Goal: Navigation & Orientation: Go to known website

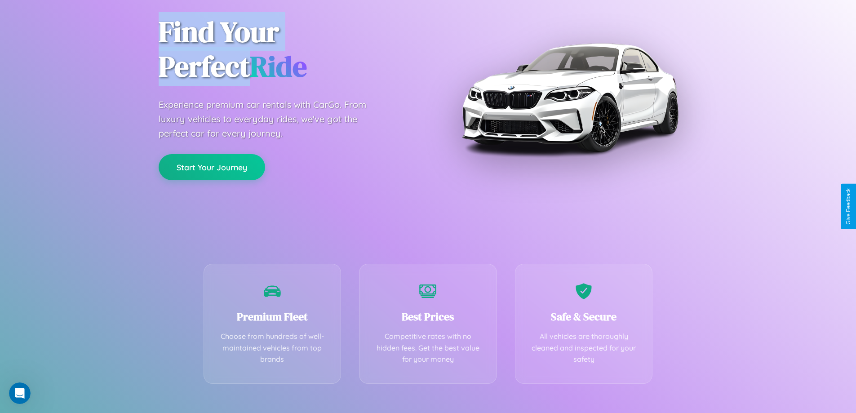
scroll to position [177, 0]
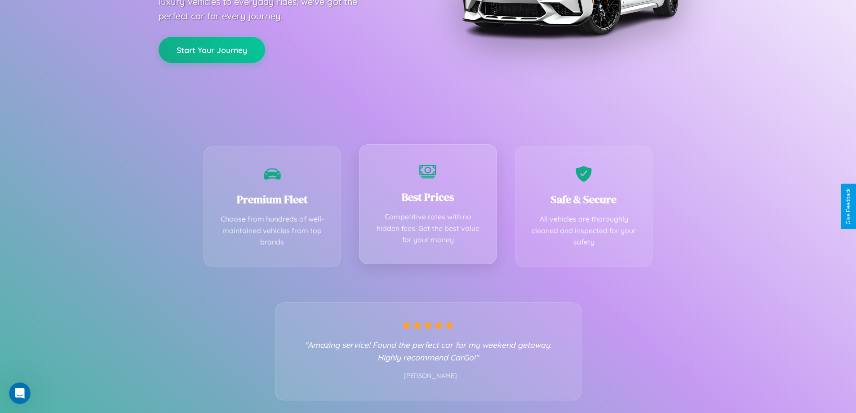
click at [428, 206] on div "Best Prices Competitive rates with no hidden fees. Get the best value for your …" at bounding box center [428, 204] width 138 height 120
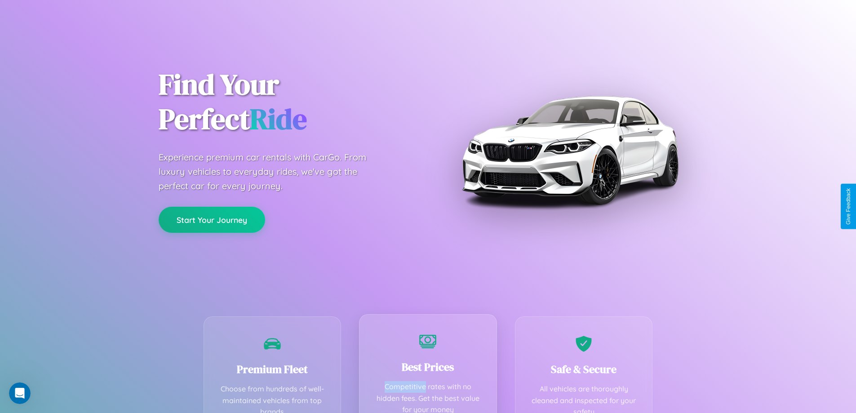
scroll to position [0, 0]
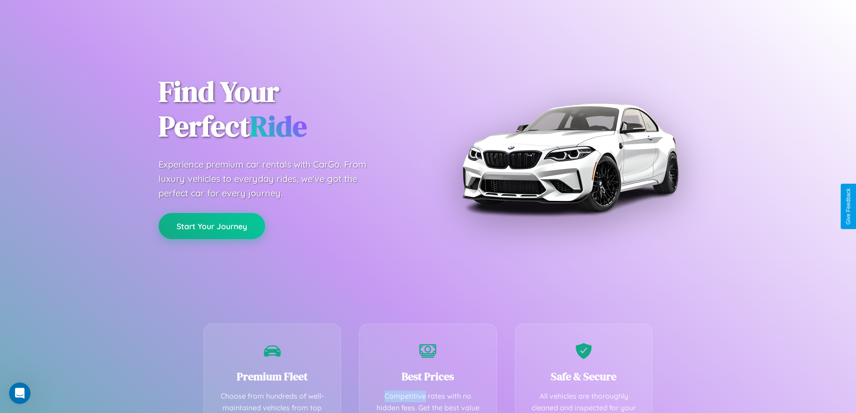
click at [212, 226] on button "Start Your Journey" at bounding box center [212, 226] width 106 height 26
click at [212, 225] on button "Start Your Journey" at bounding box center [212, 226] width 106 height 26
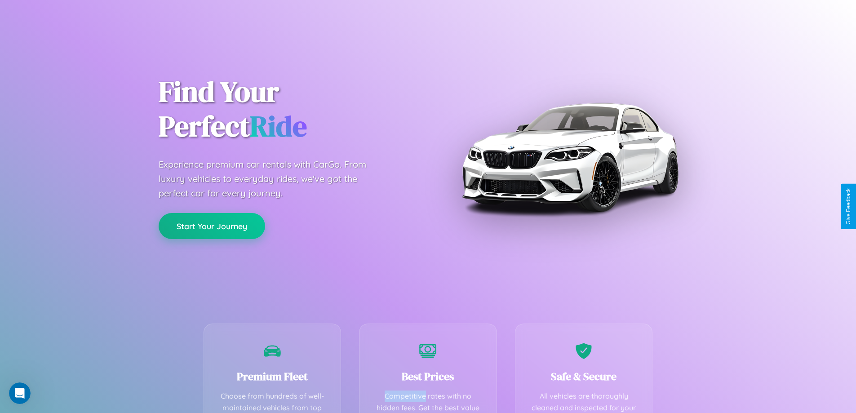
click at [212, 225] on button "Start Your Journey" at bounding box center [212, 226] width 106 height 26
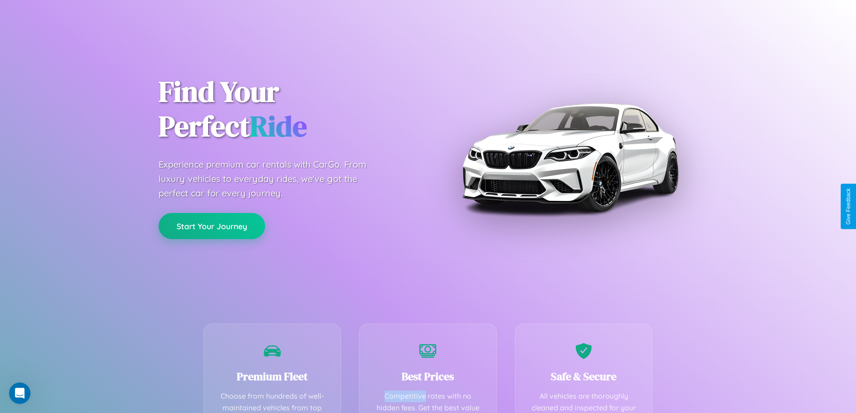
click at [212, 225] on button "Start Your Journey" at bounding box center [212, 226] width 106 height 26
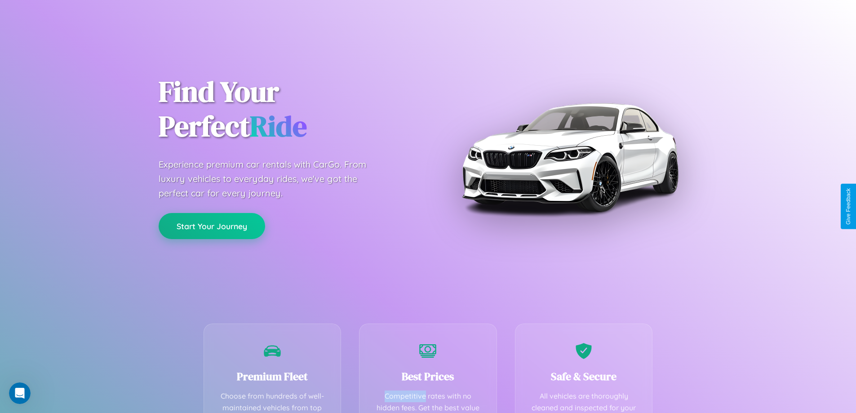
click at [212, 225] on button "Start Your Journey" at bounding box center [212, 226] width 106 height 26
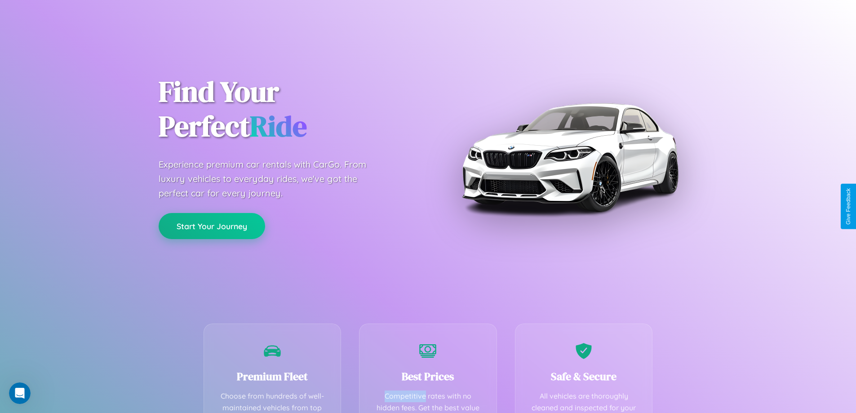
click at [212, 225] on button "Start Your Journey" at bounding box center [212, 226] width 106 height 26
